Goal: Information Seeking & Learning: Check status

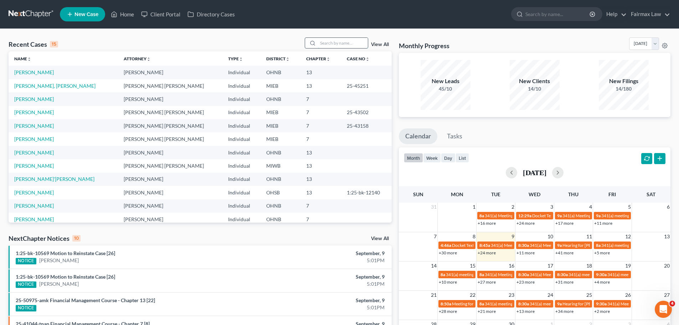
click at [335, 44] on input "search" at bounding box center [343, 43] width 50 height 10
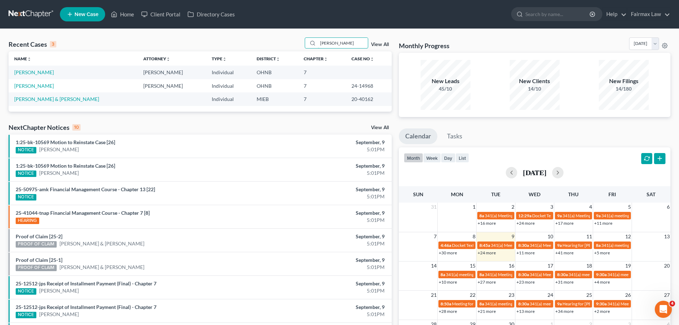
type input "[PERSON_NAME]"
drag, startPoint x: 42, startPoint y: 88, endPoint x: 90, endPoint y: 165, distance: 90.6
click at [42, 88] on link "[PERSON_NAME]" at bounding box center [34, 86] width 40 height 6
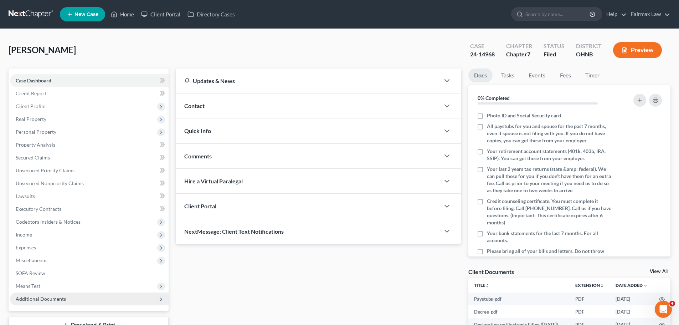
click at [59, 302] on span "Additional Documents" at bounding box center [89, 298] width 159 height 13
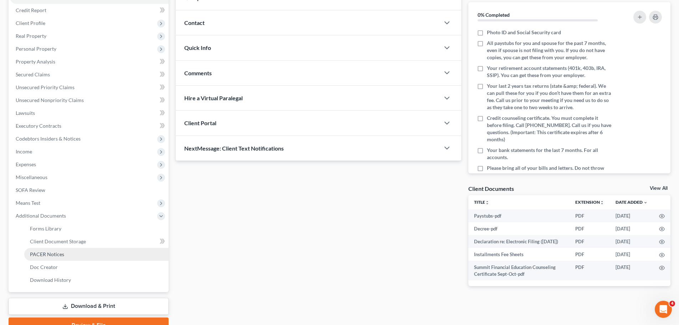
click at [81, 255] on link "PACER Notices" at bounding box center [96, 254] width 144 height 13
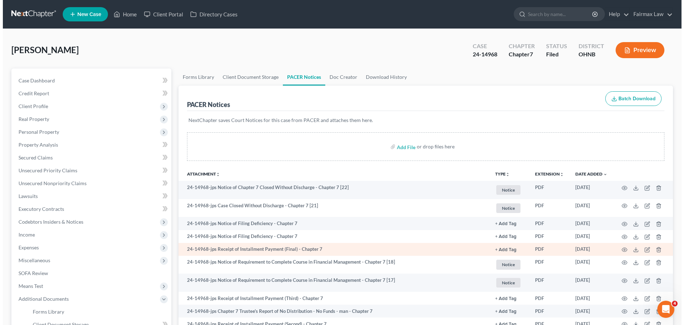
scroll to position [83, 0]
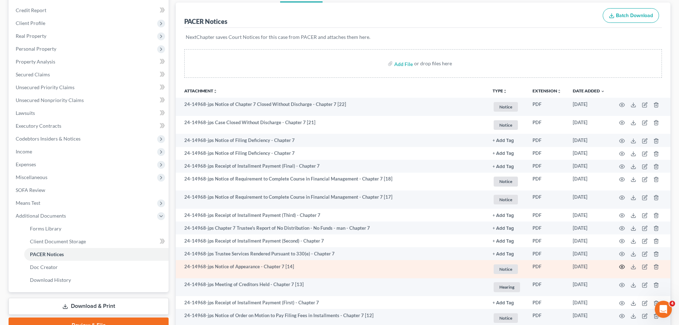
click at [622, 267] on icon "button" at bounding box center [622, 267] width 6 height 6
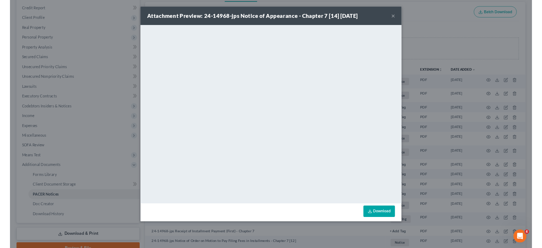
scroll to position [83, 0]
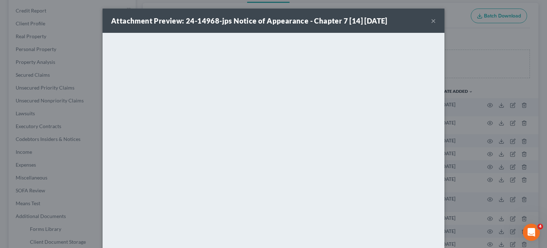
click at [450, 143] on div "Attachment Preview: 24-14968-jps Notice of Appearance - Chapter 7 [14] [DATE] ×…" at bounding box center [273, 124] width 547 height 248
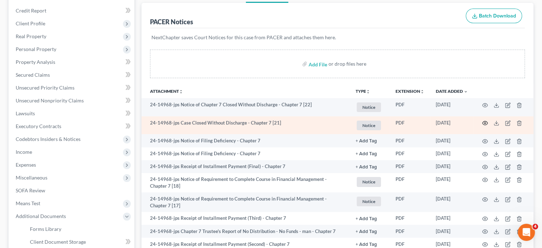
click at [483, 123] on icon "button" at bounding box center [485, 123] width 6 height 6
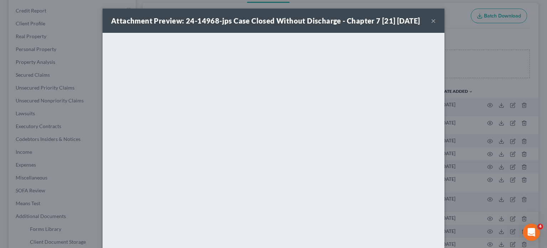
click at [492, 148] on div "Attachment Preview: 24-14968-jps Case Closed Without Discharge - Chapter 7 [21]…" at bounding box center [273, 124] width 547 height 248
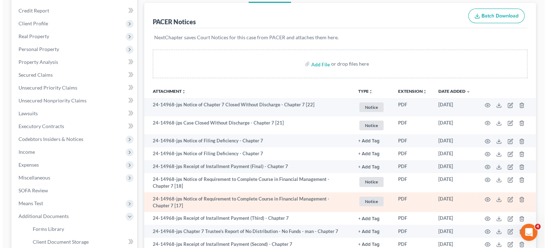
scroll to position [166, 0]
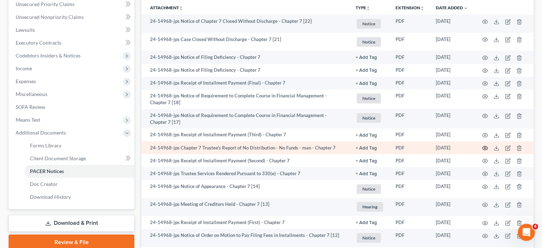
click at [482, 146] on icon "button" at bounding box center [485, 148] width 6 height 6
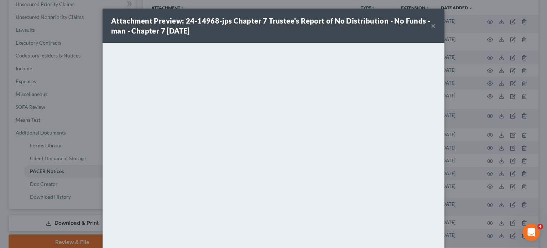
click at [464, 118] on div "Attachment Preview: 24-14968-jps Chapter 7 Trustee's Report of No Distribution …" at bounding box center [273, 124] width 547 height 248
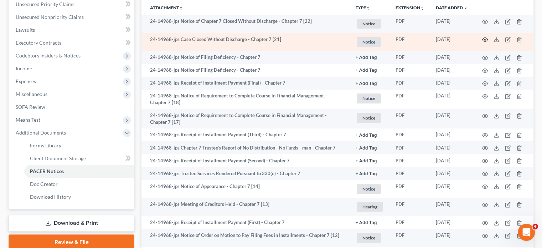
click at [486, 39] on circle "button" at bounding box center [484, 39] width 1 height 1
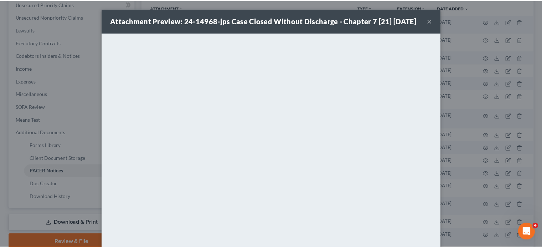
scroll to position [60, 0]
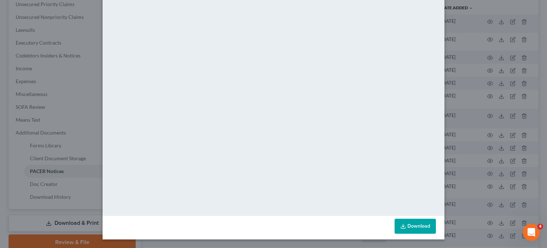
click at [457, 107] on div "Attachment Preview: 24-14968-jps Case Closed Without Discharge - Chapter 7 [21]…" at bounding box center [273, 124] width 547 height 248
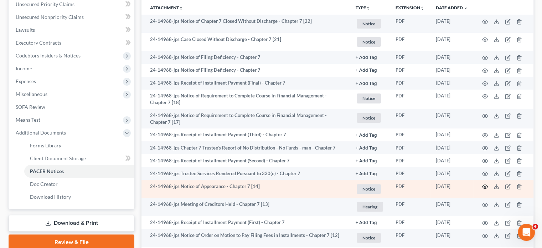
click at [484, 188] on icon "button" at bounding box center [484, 187] width 5 height 4
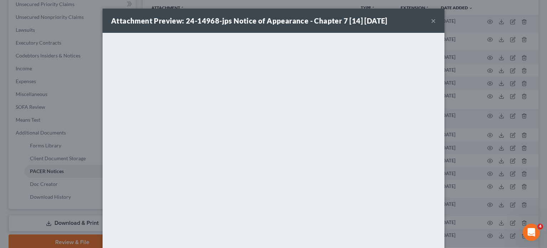
drag, startPoint x: 475, startPoint y: 105, endPoint x: 436, endPoint y: 92, distance: 41.2
click at [475, 105] on div "Attachment Preview: 24-14968-jps Notice of Appearance - Chapter 7 [14] [DATE] ×…" at bounding box center [273, 124] width 547 height 248
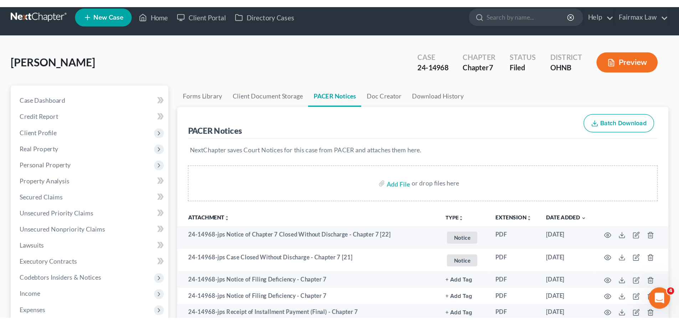
scroll to position [0, 0]
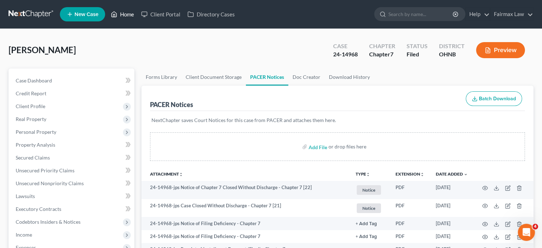
click at [116, 17] on icon at bounding box center [114, 14] width 6 height 9
